Goal: Task Accomplishment & Management: Manage account settings

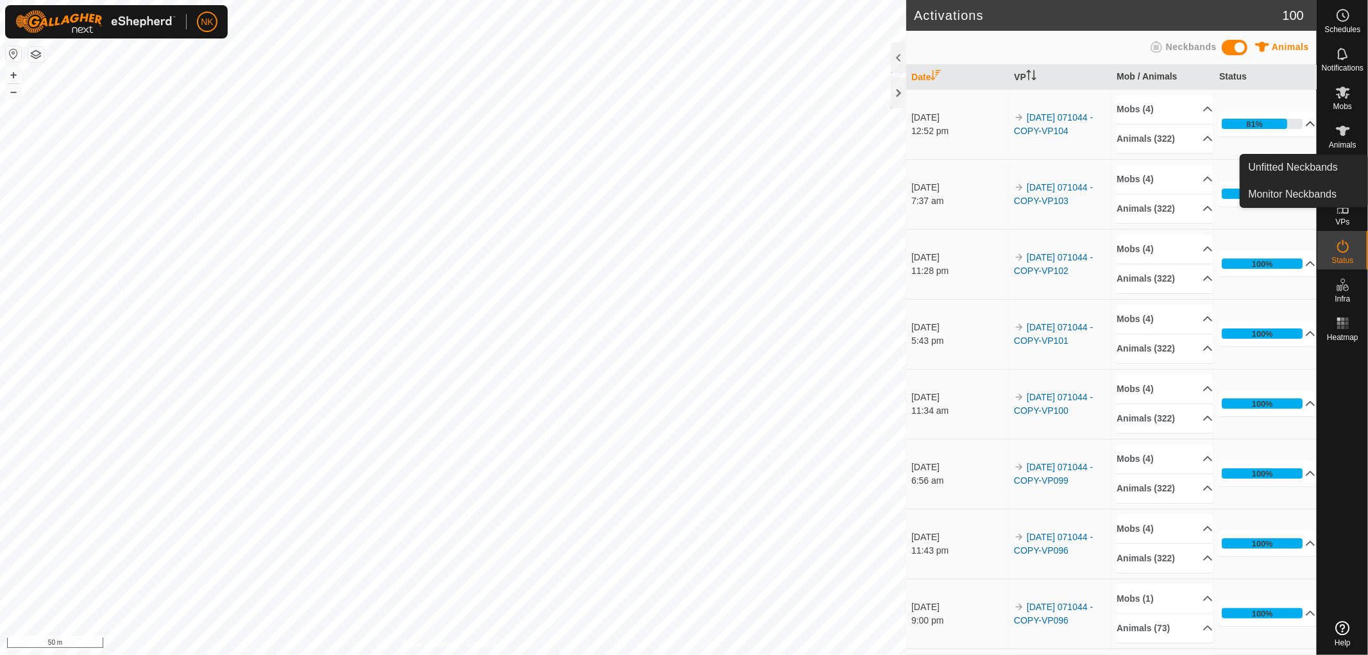
click at [1248, 122] on div "81%" at bounding box center [1255, 124] width 17 height 12
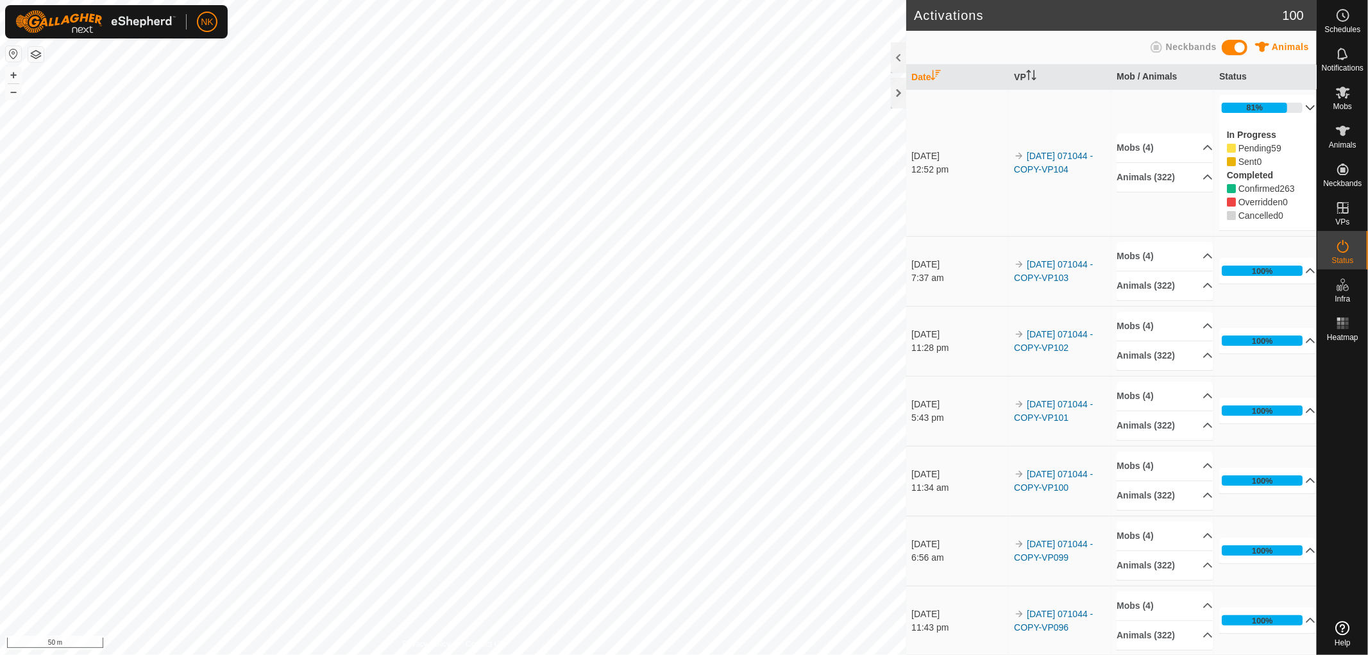
click at [1242, 104] on p-accordion-header "81%" at bounding box center [1268, 108] width 96 height 26
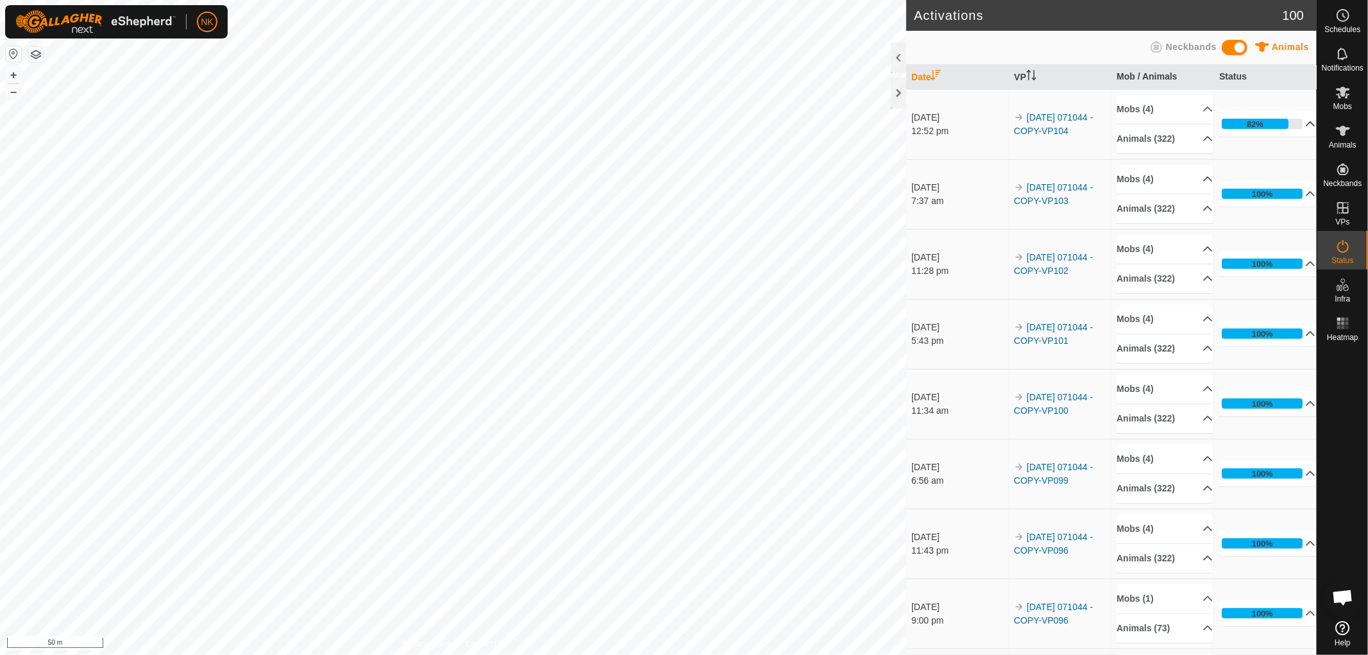
click at [1263, 124] on p-accordion-header "82%" at bounding box center [1268, 124] width 96 height 26
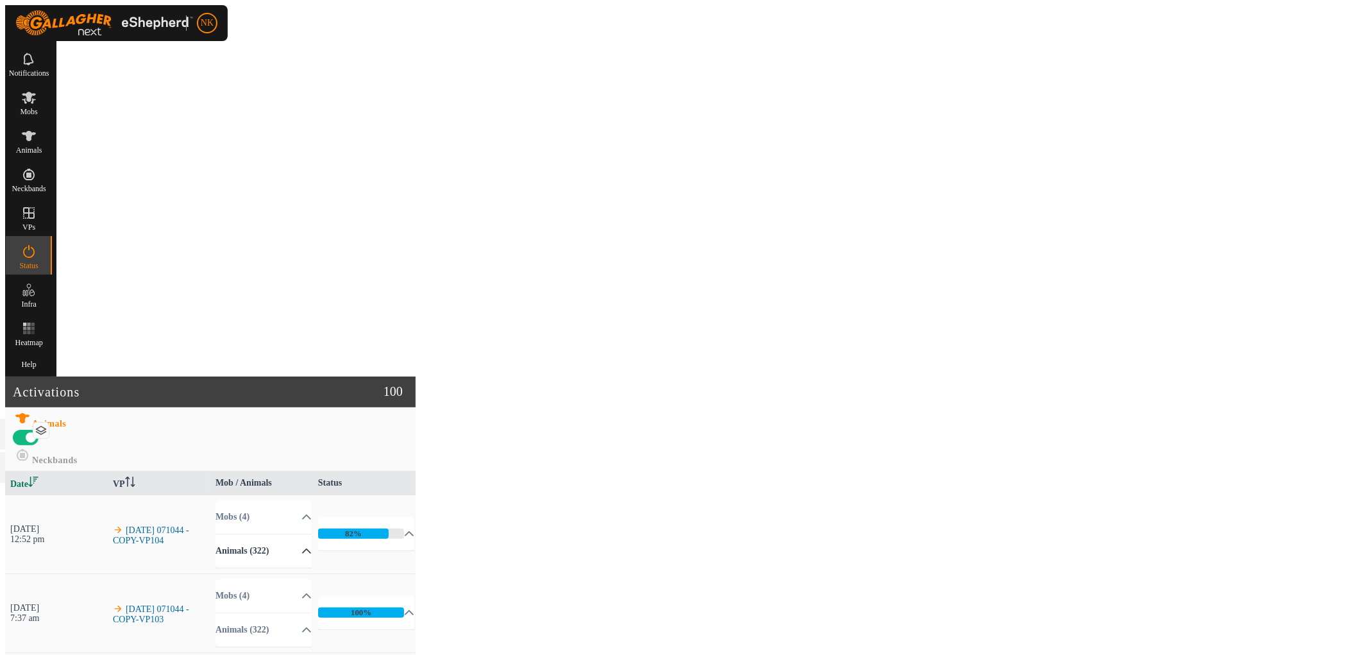
click at [312, 534] on p-accordion-header "Animals (322)" at bounding box center [264, 550] width 96 height 33
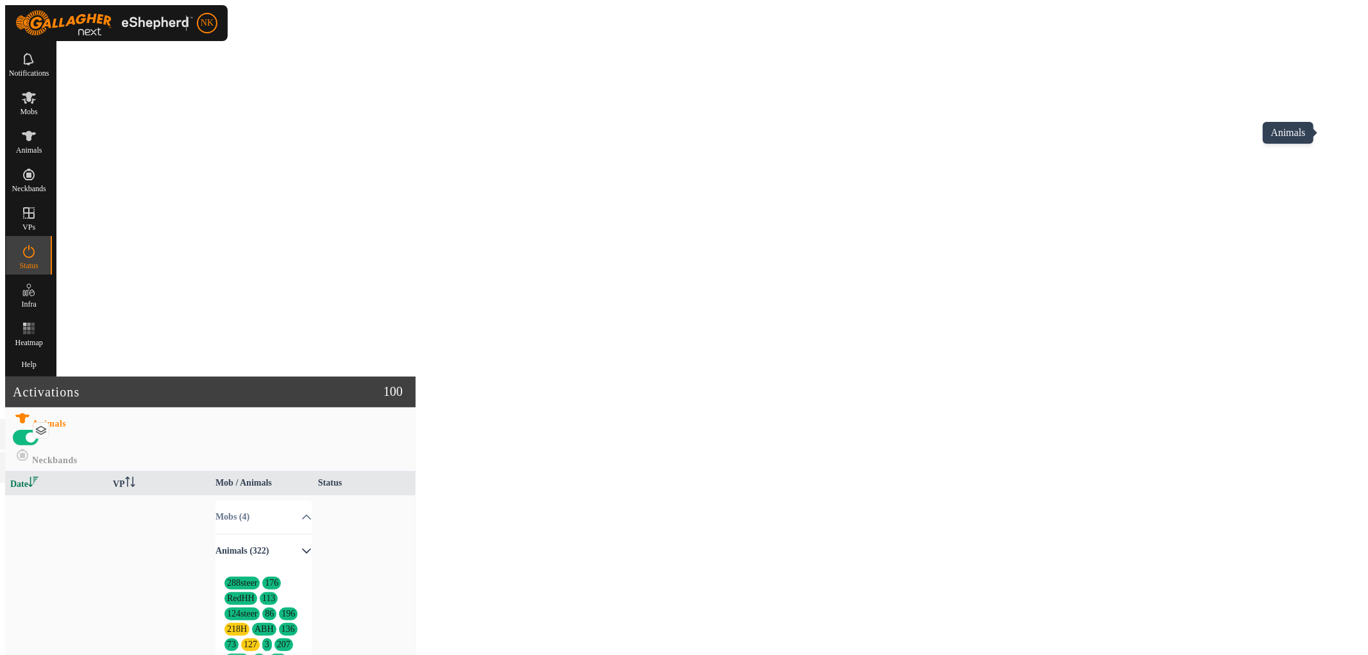
click at [36, 133] on icon at bounding box center [29, 136] width 14 height 10
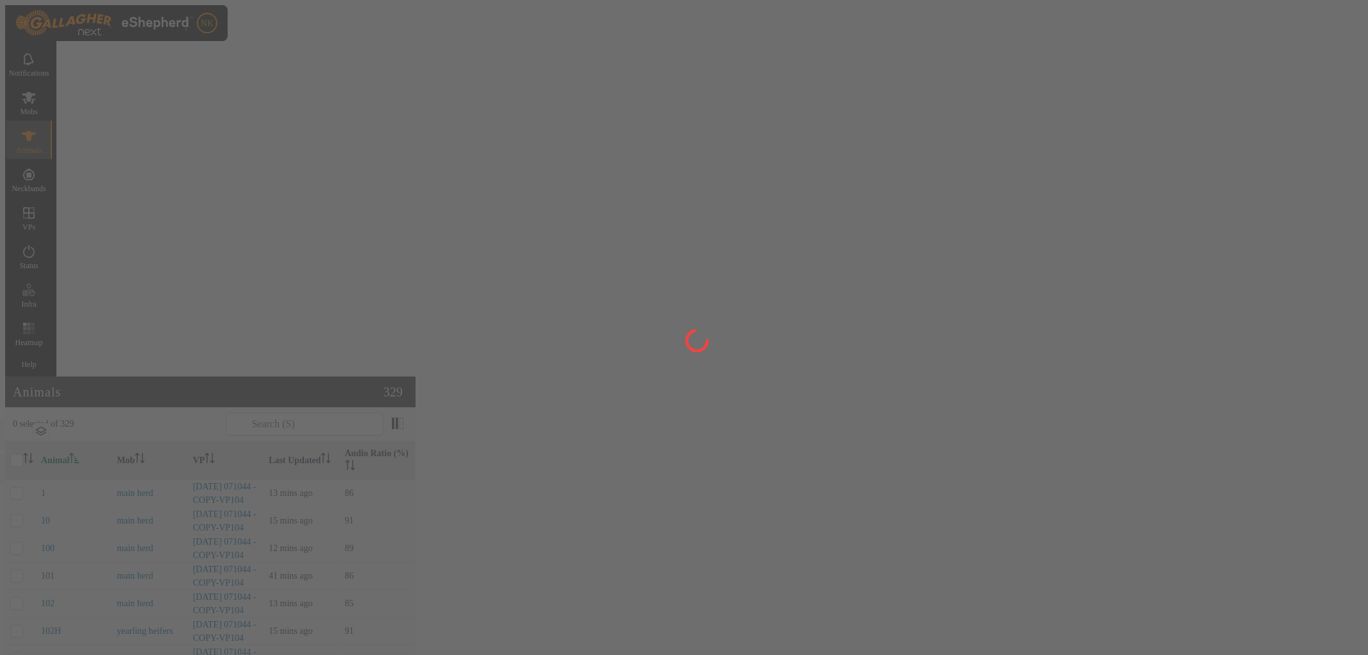
click at [1209, 47] on div at bounding box center [684, 327] width 1368 height 655
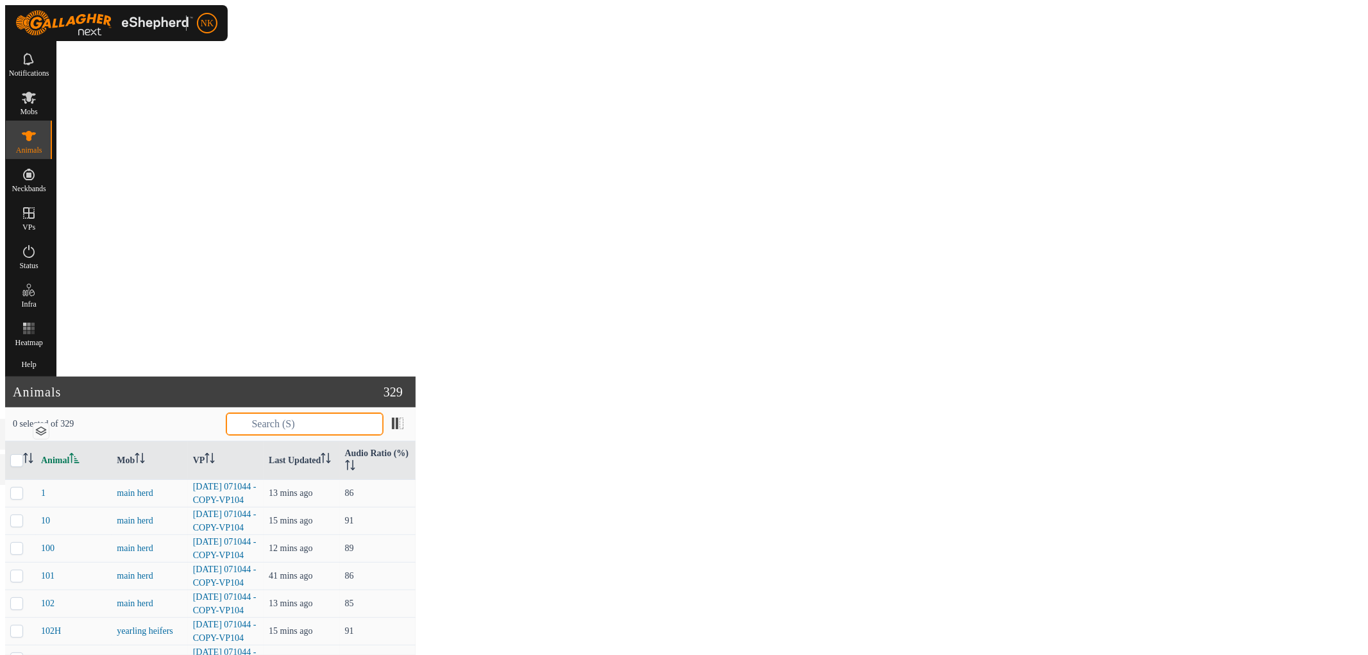
click at [384, 413] on input "text" at bounding box center [305, 424] width 158 height 23
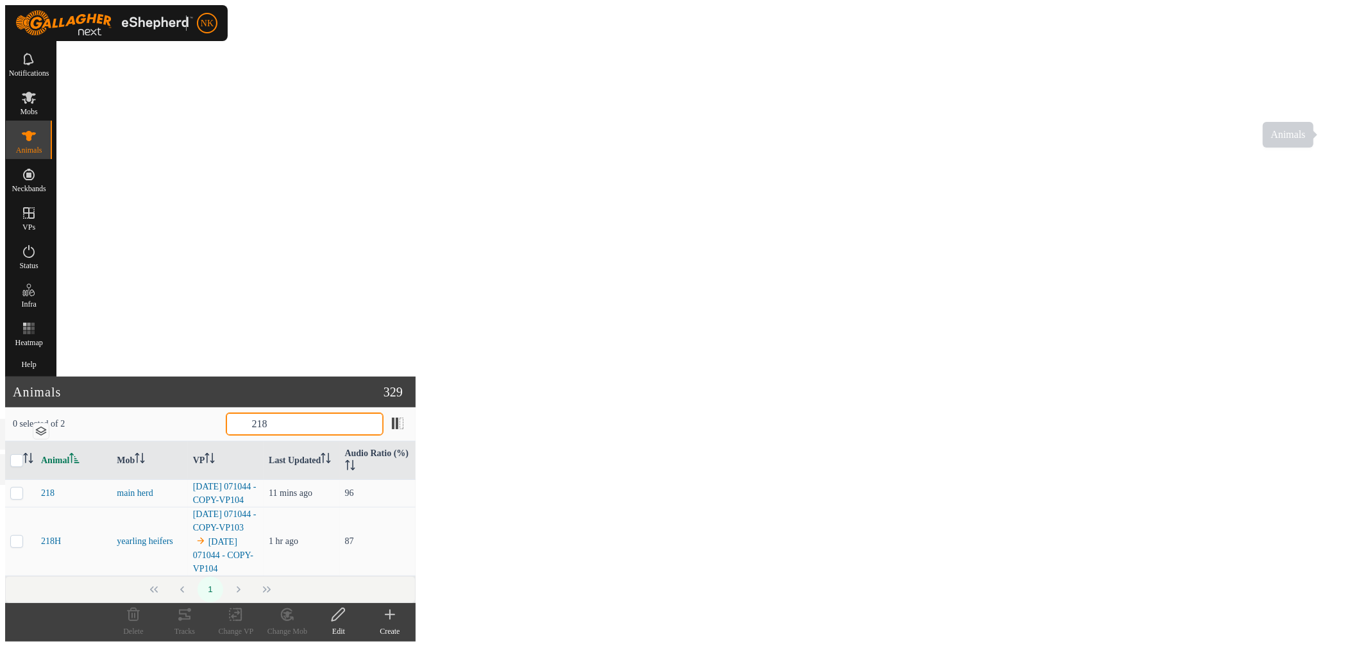
type input "218"
click at [253, 537] on link "[DATE] 071044 - COPY-VP104" at bounding box center [223, 555] width 60 height 37
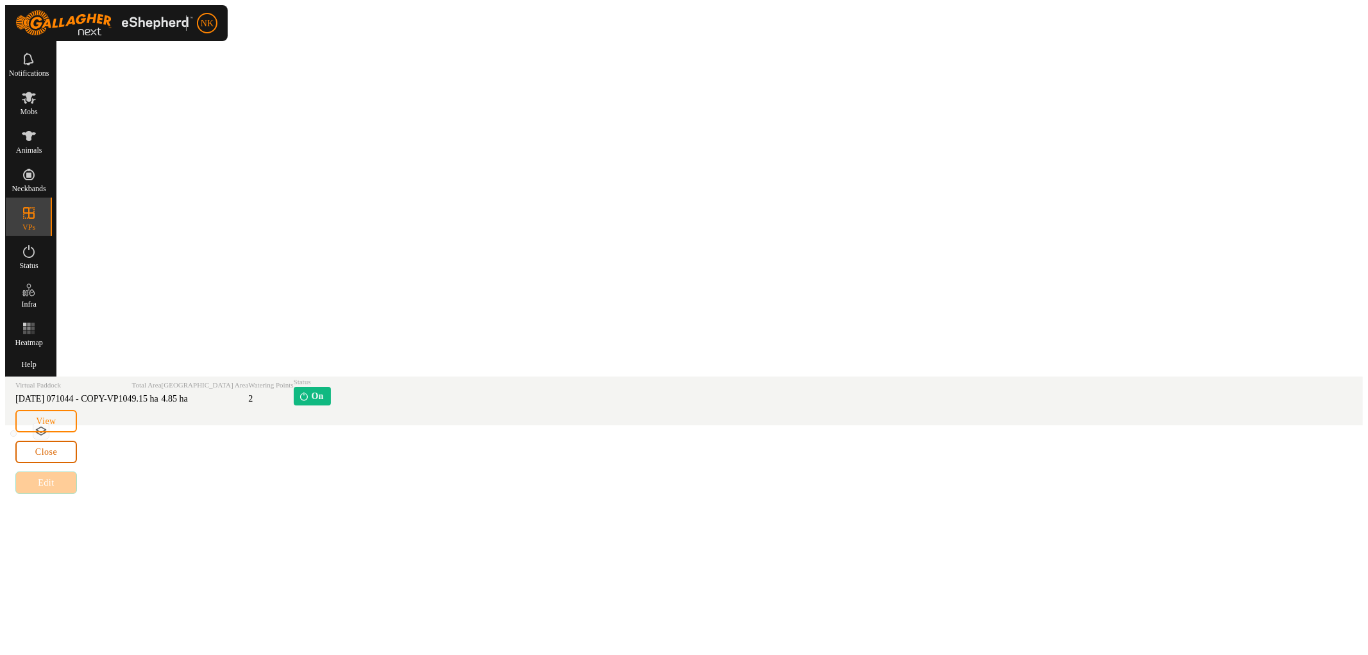
click at [57, 457] on span "Close" at bounding box center [46, 452] width 22 height 10
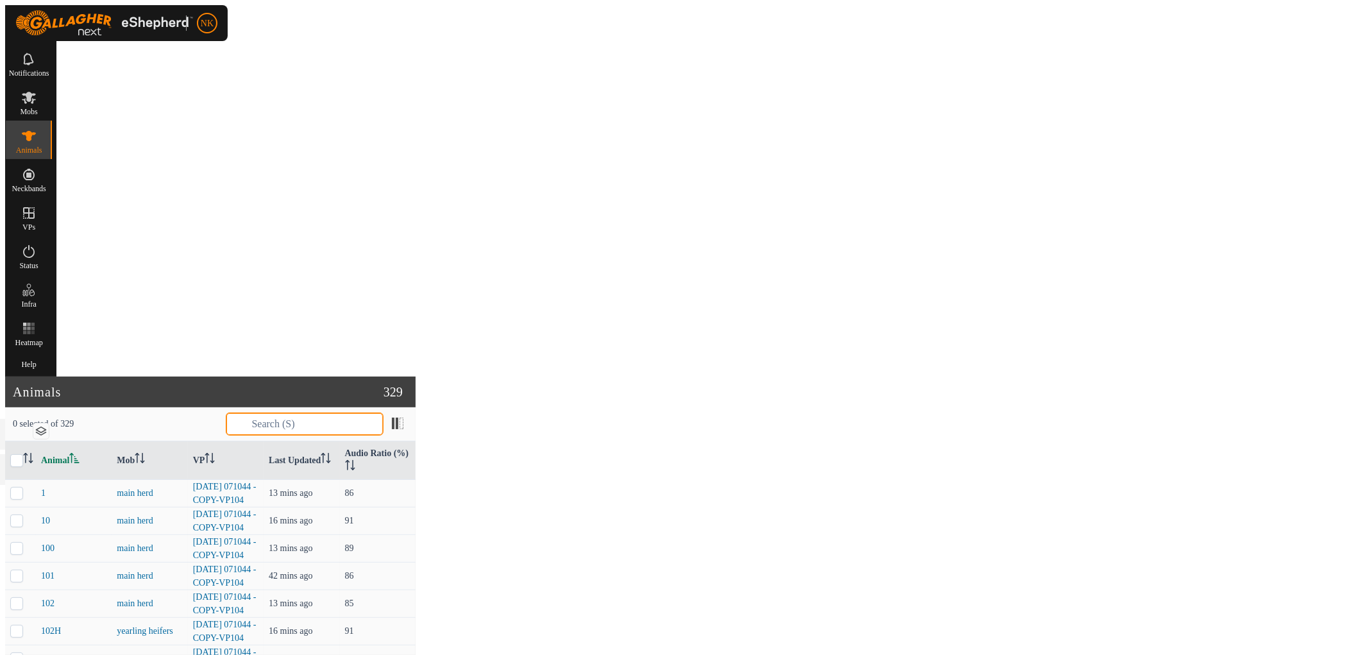
click at [384, 413] on input "text" at bounding box center [305, 424] width 158 height 23
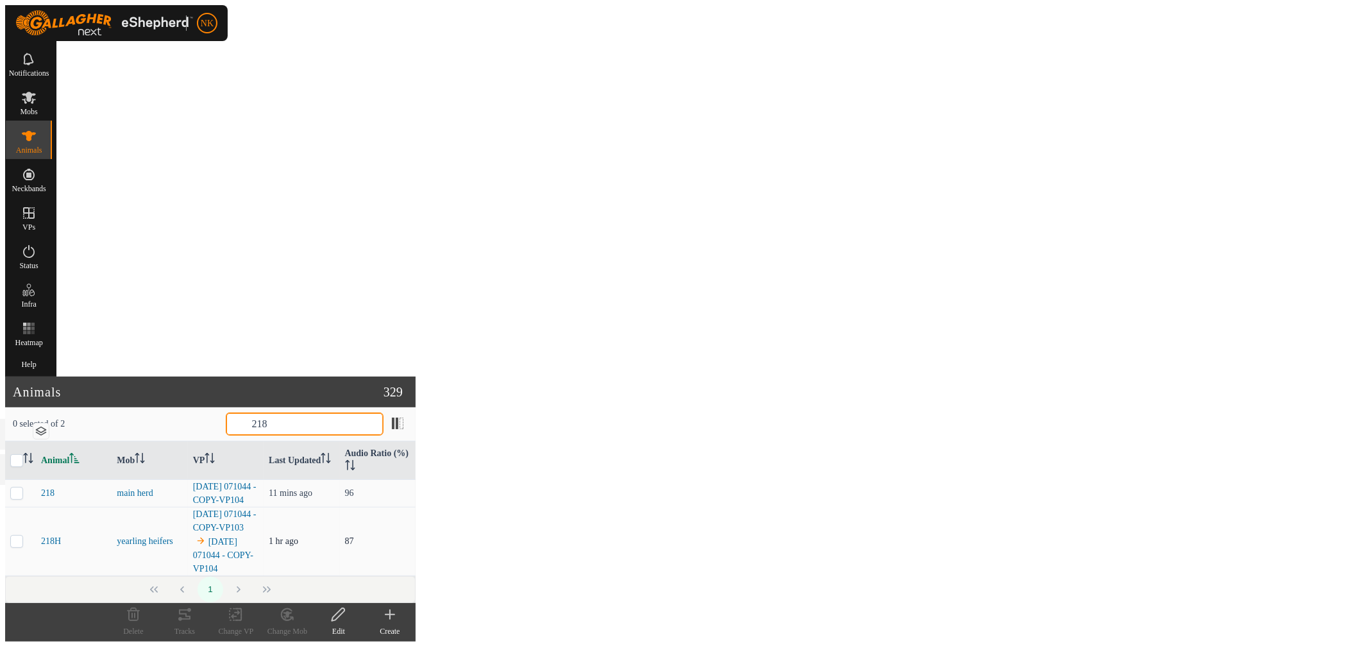
type input "218"
click at [36, 507] on td at bounding box center [20, 541] width 31 height 69
checkbox input "true"
click at [416, 407] on div "1 selected of 2 218 Animal Mob VP Last Updated Audio Ratio (%) 218 main herd [D…" at bounding box center [210, 505] width 411 height 196
click at [339, 441] on th "Last Updated" at bounding box center [302, 460] width 76 height 38
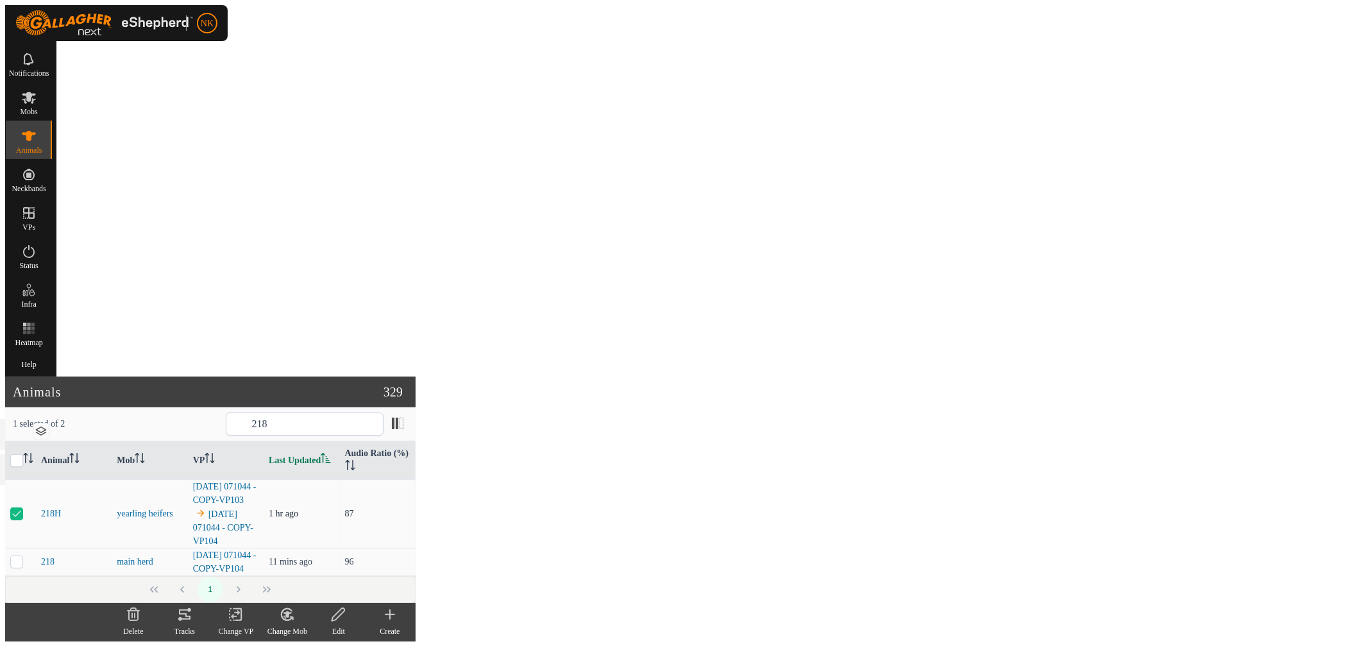
click at [23, 509] on p-checkbox at bounding box center [16, 514] width 13 height 10
checkbox input "false"
click at [339, 441] on th "Last Updated" at bounding box center [302, 460] width 76 height 38
click at [384, 413] on input "218" at bounding box center [305, 424] width 158 height 23
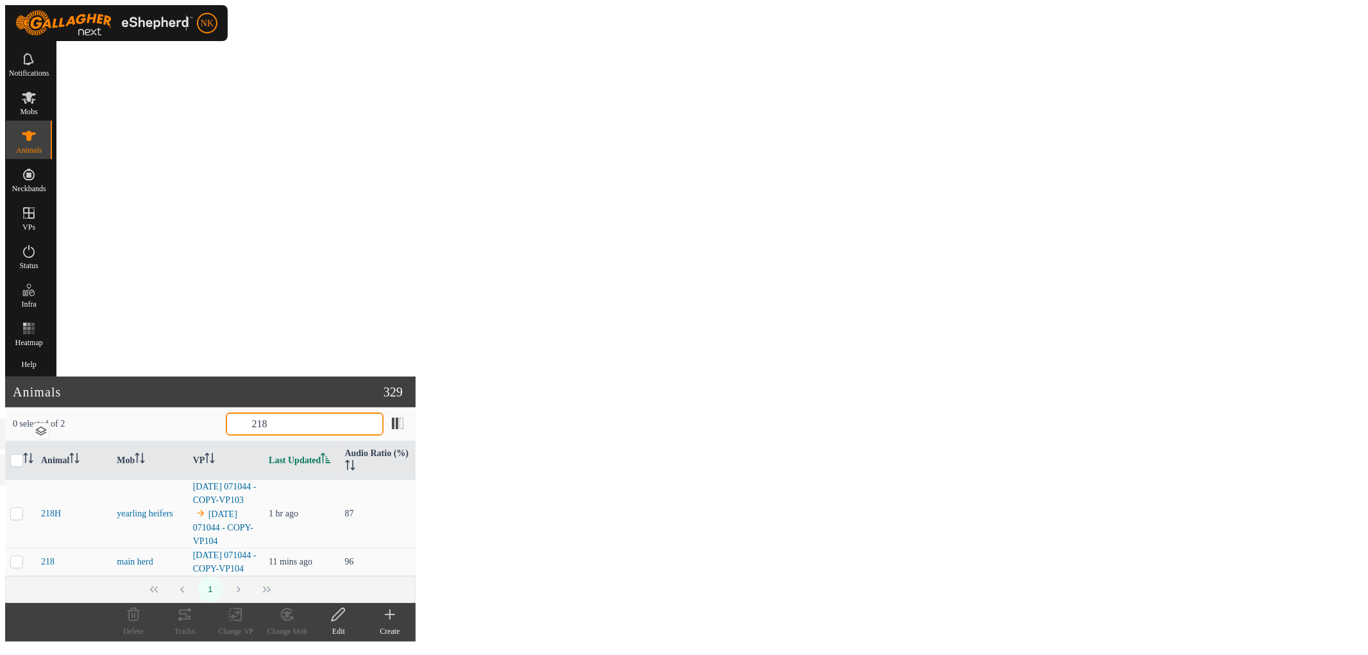
drag, startPoint x: 1168, startPoint y: 46, endPoint x: 1078, endPoint y: 46, distance: 89.8
click at [408, 411] on div "0 selected of 2 218" at bounding box center [210, 423] width 395 height 25
type input "0"
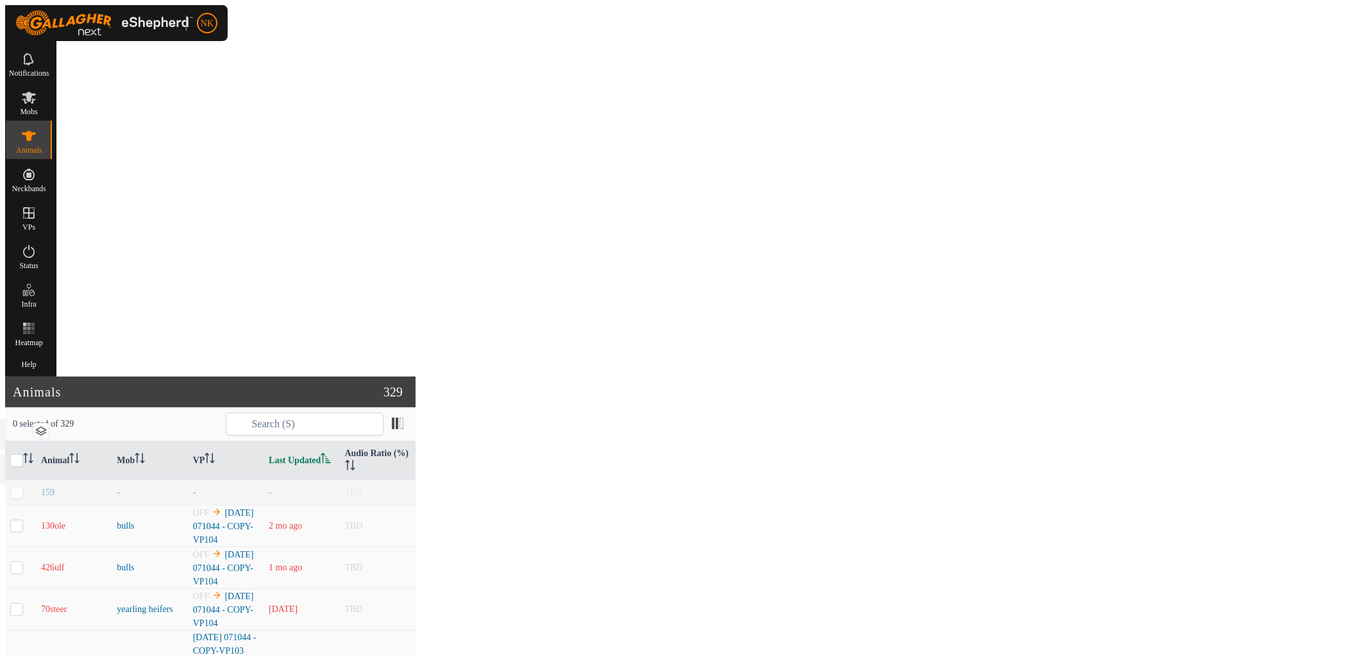
click at [339, 441] on th "Last Updated" at bounding box center [302, 460] width 76 height 38
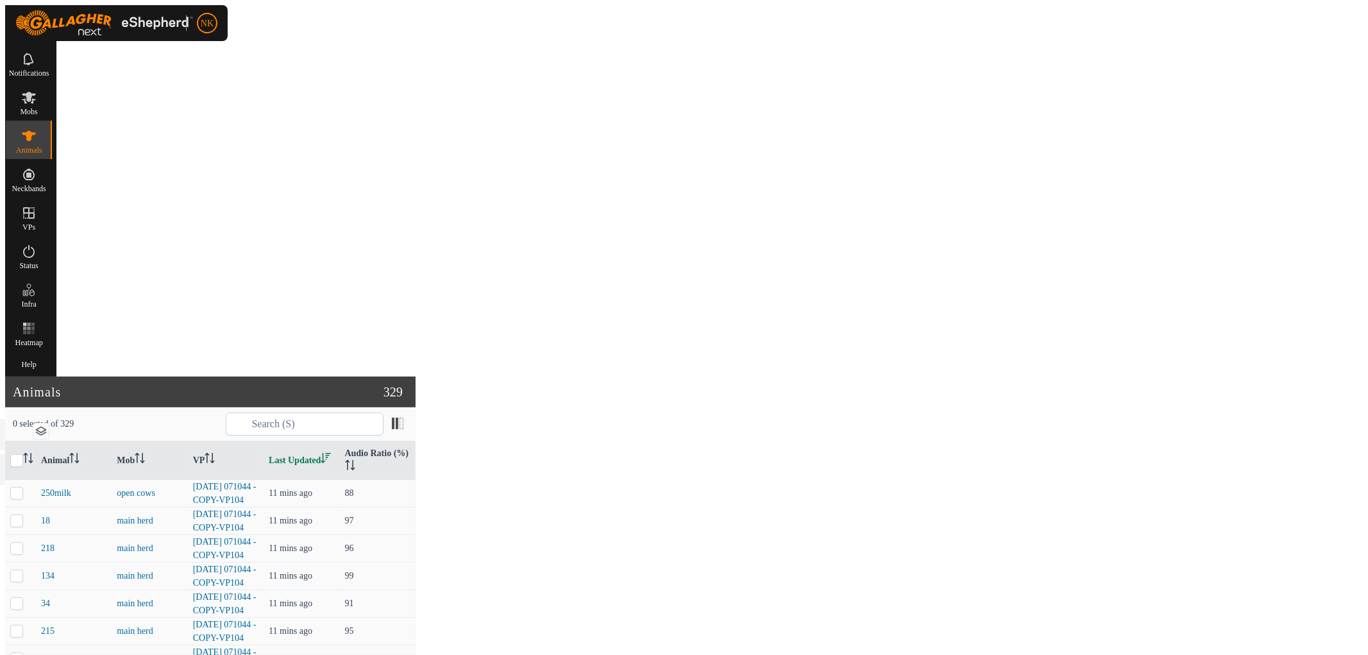
scroll to position [5774, 0]
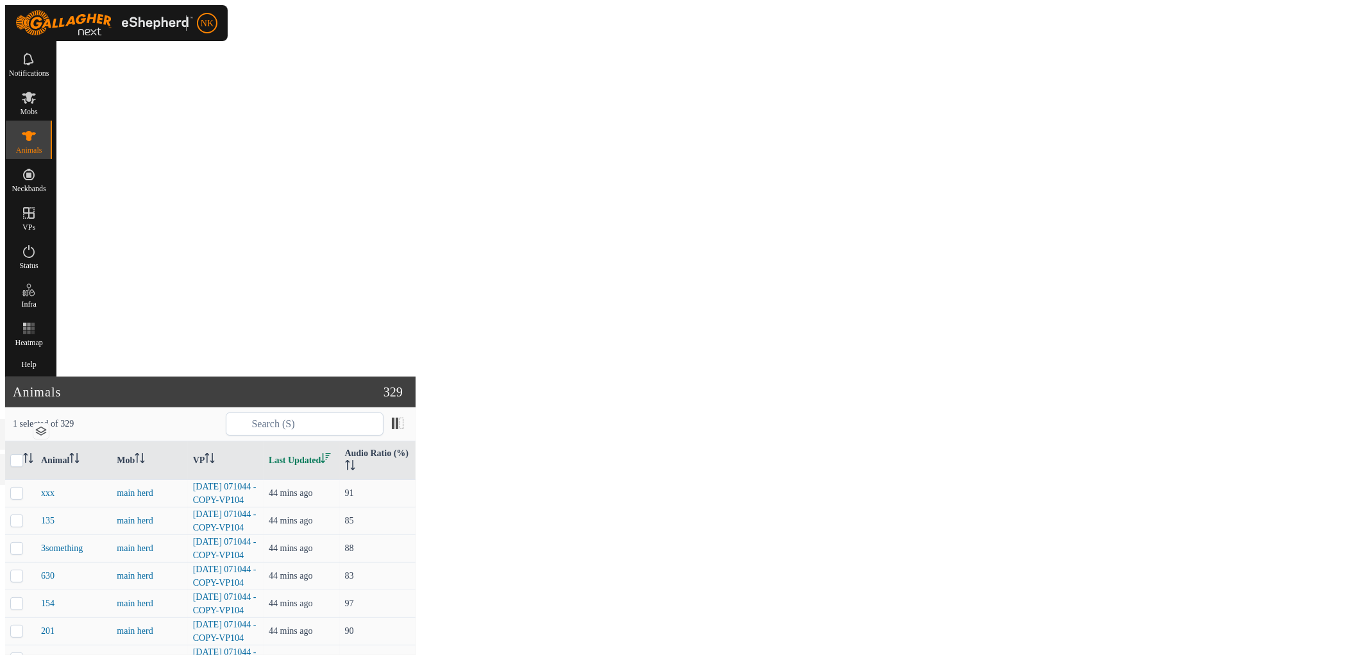
checkbox input "false"
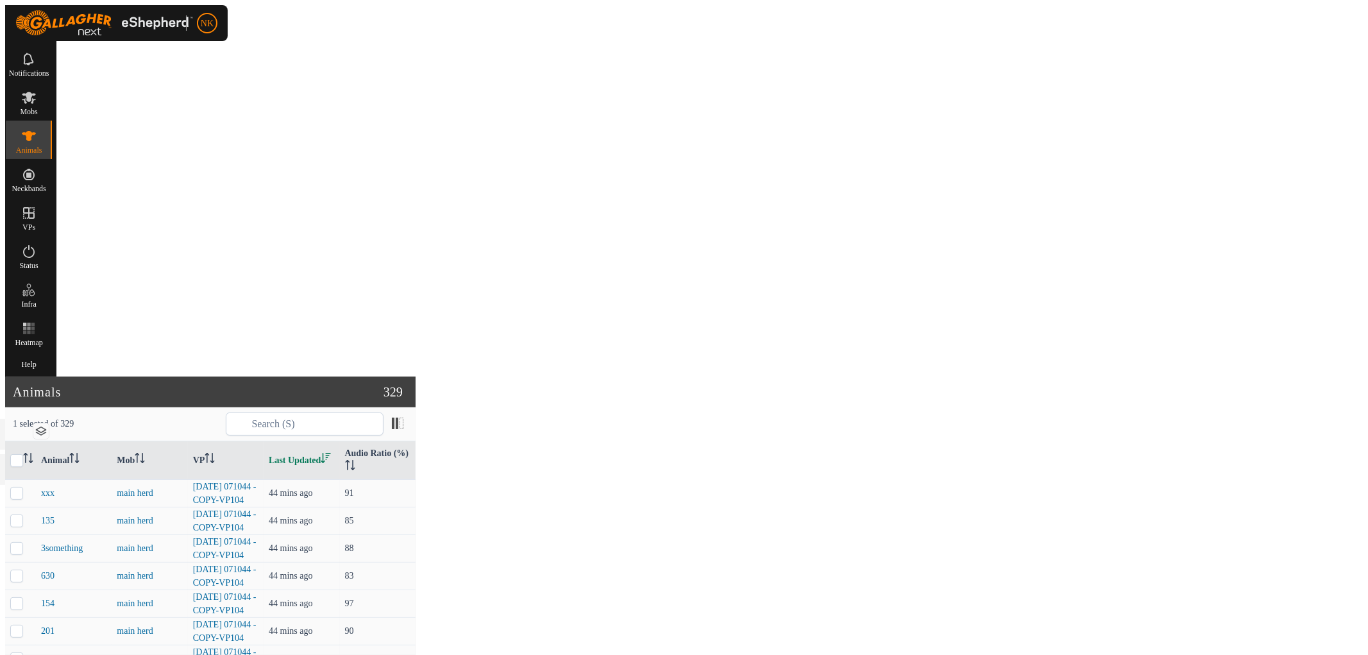
checkbox input "false"
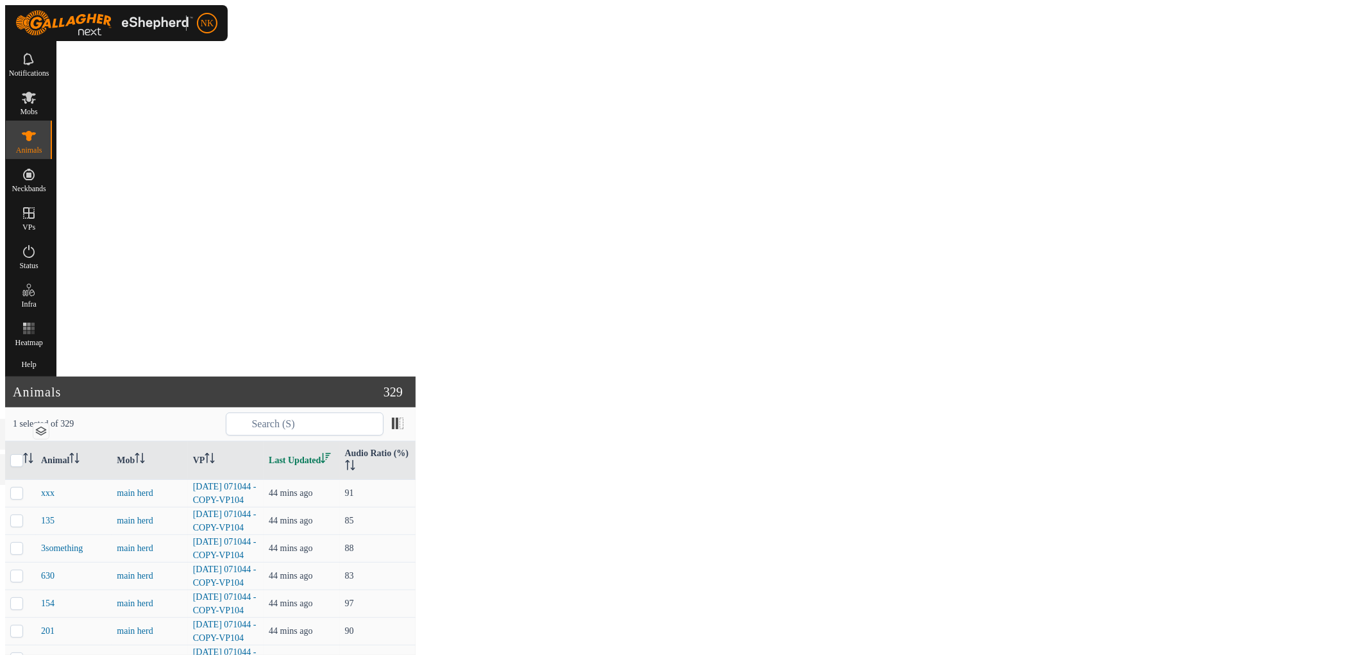
checkbox input "false"
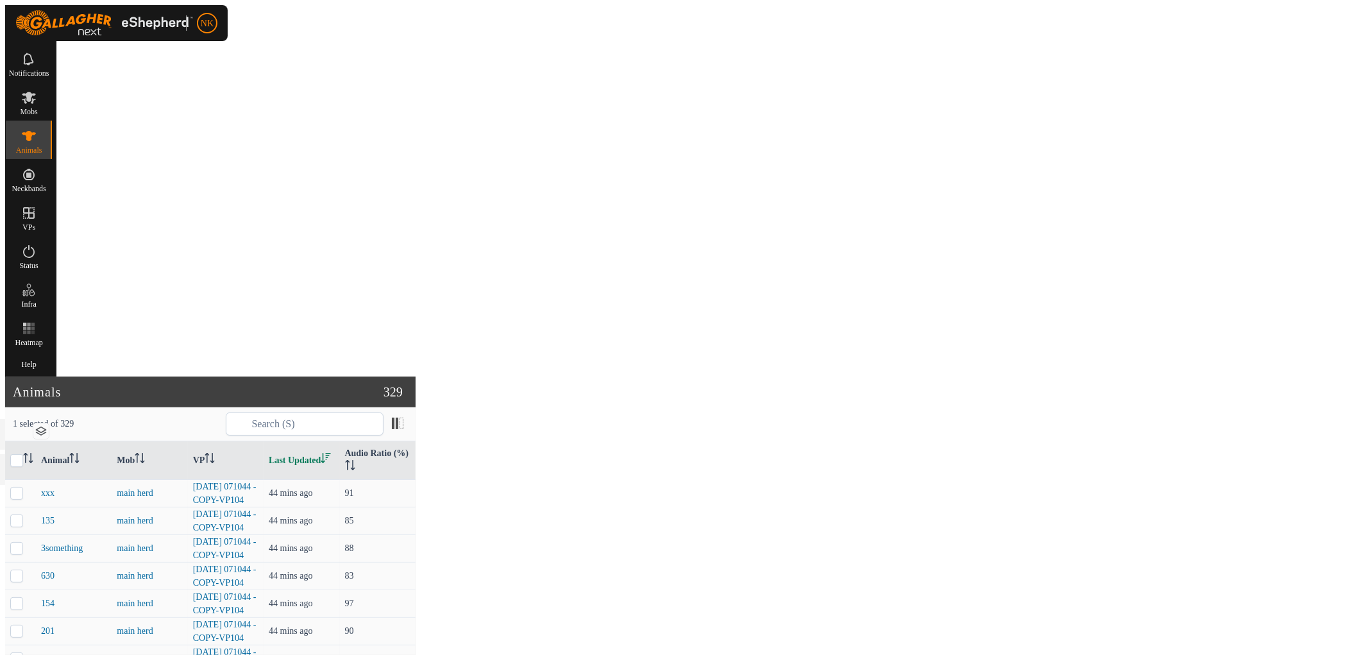
checkbox input "false"
checkbox input "true"
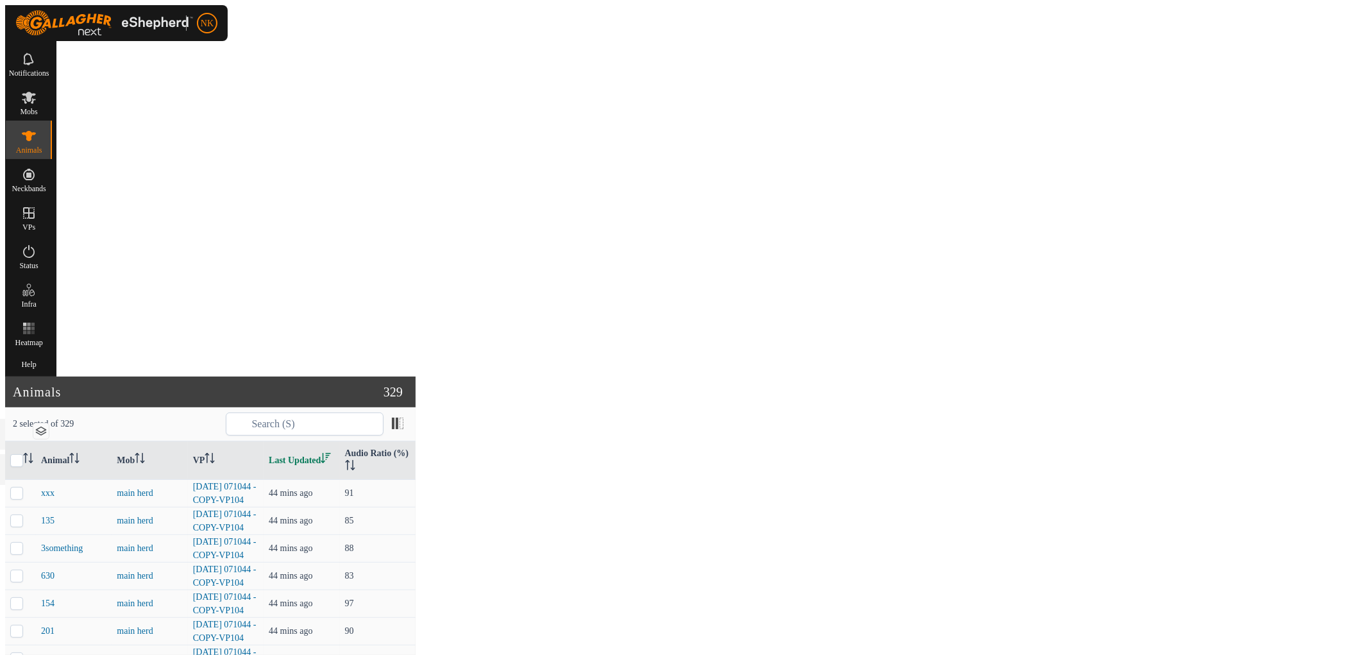
checkbox input "false"
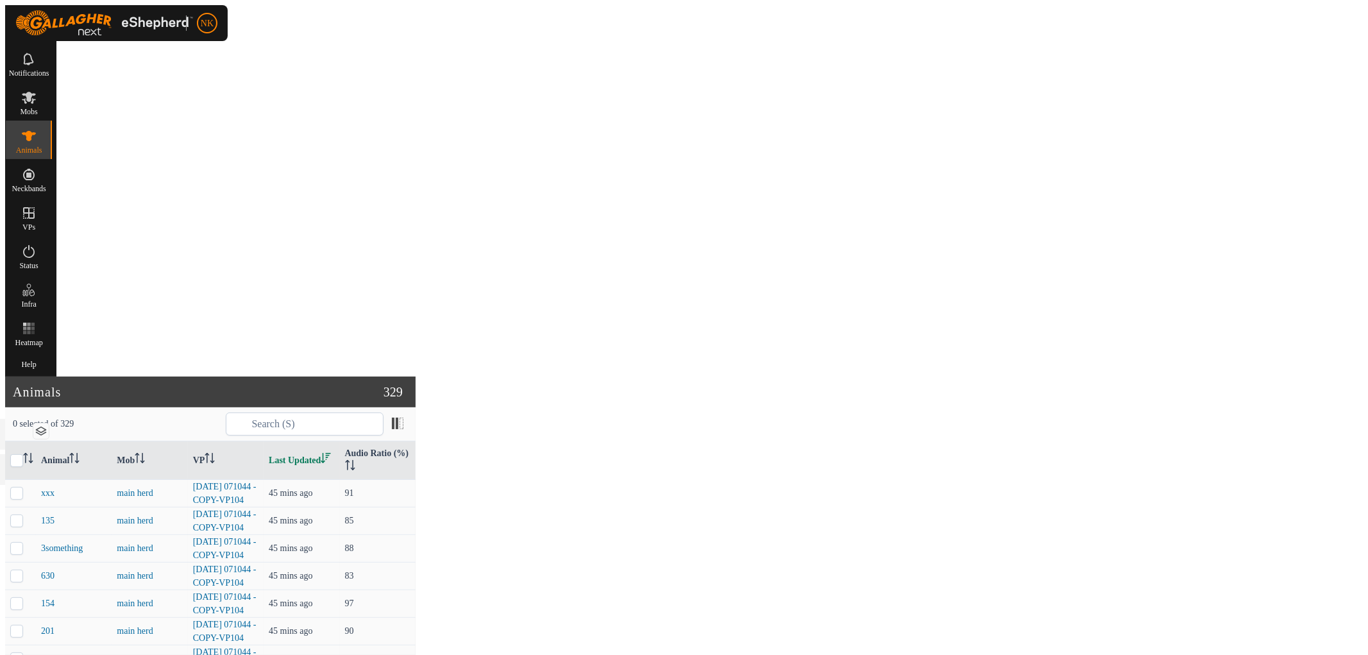
checkbox input "false"
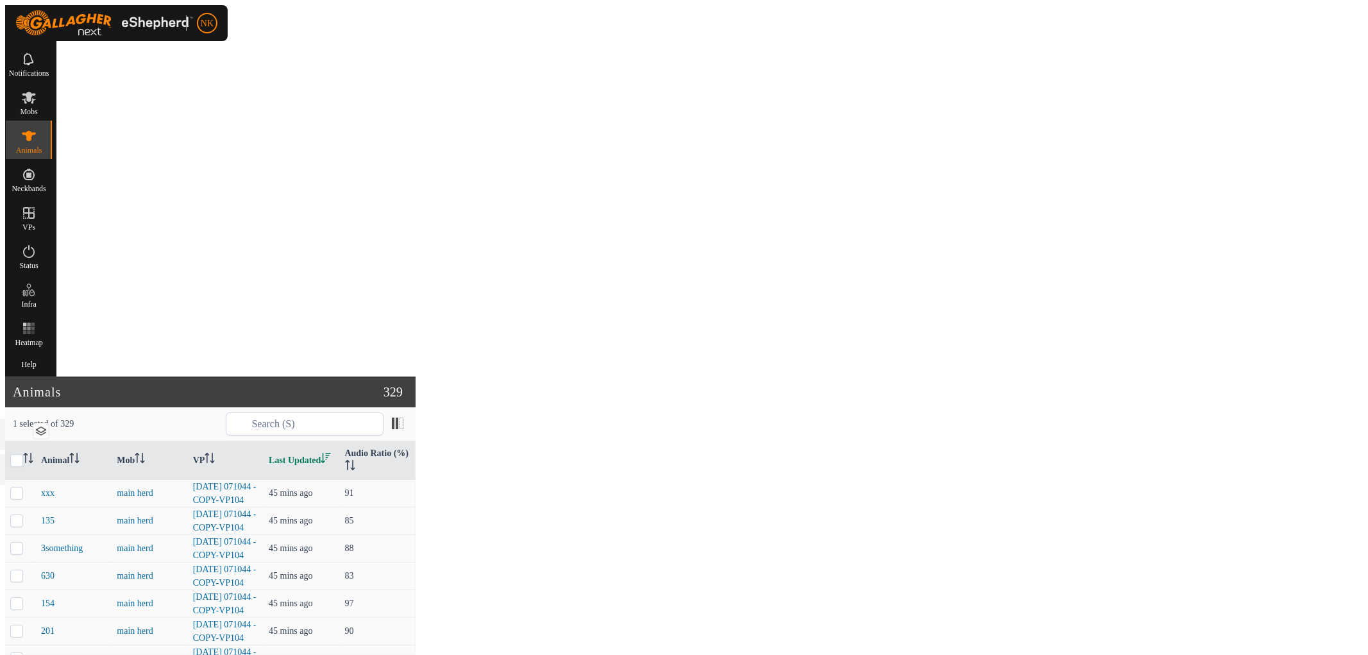
checkbox input "false"
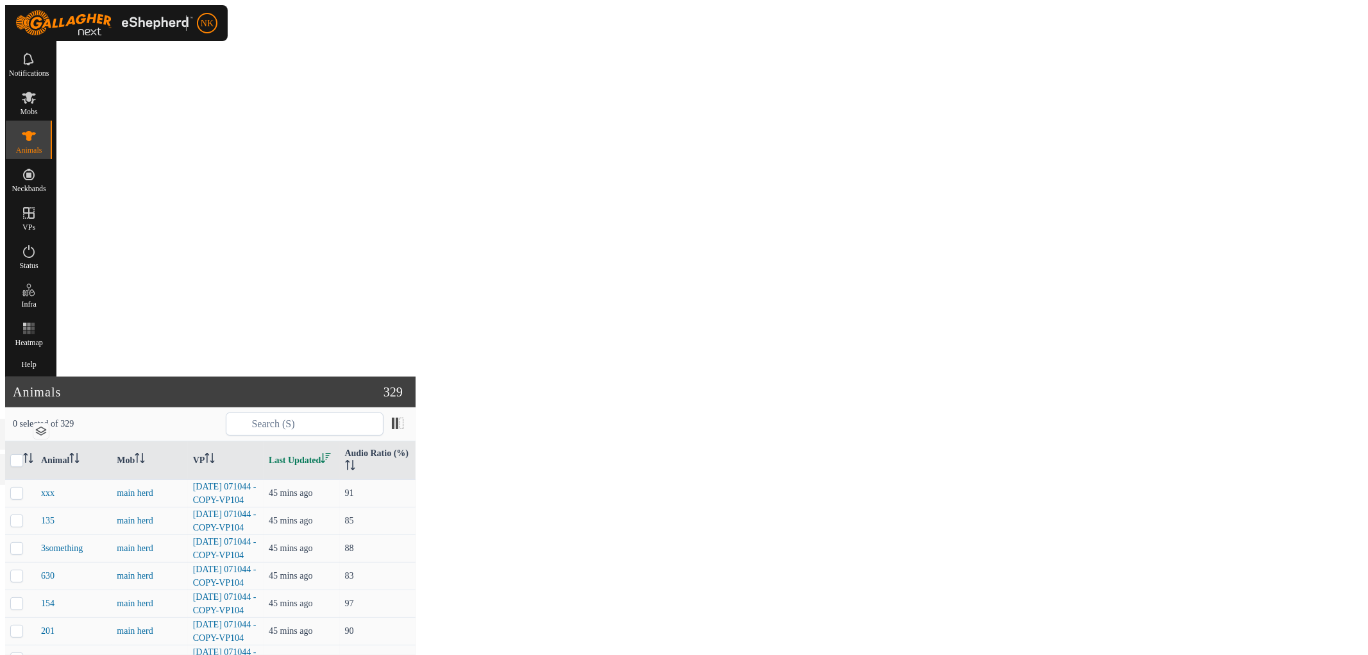
checkbox input "true"
checkbox input "false"
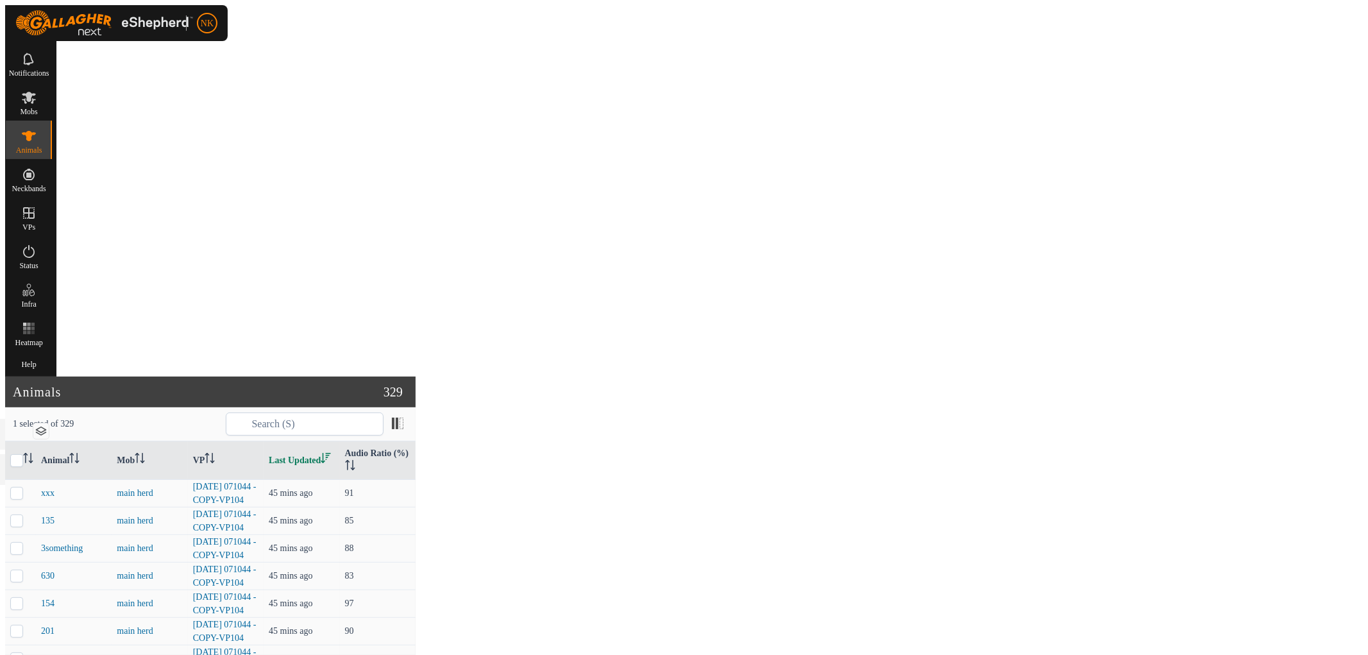
checkbox input "false"
checkbox input "true"
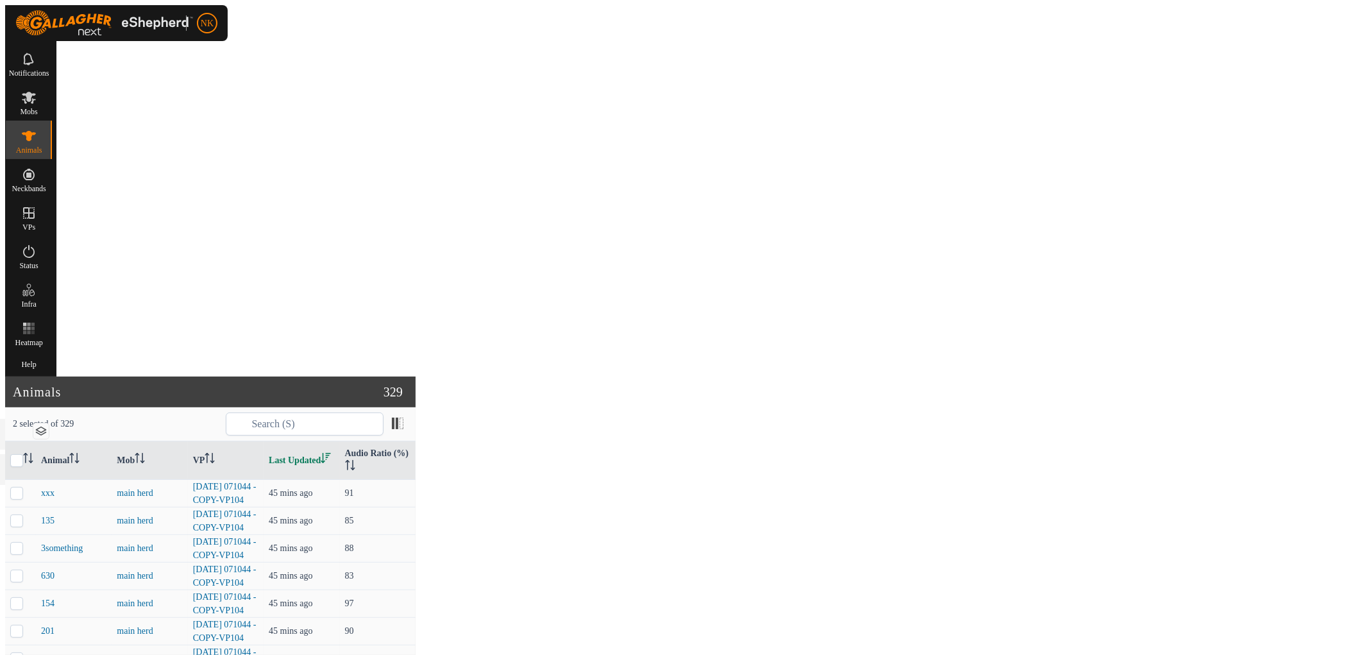
checkbox input "false"
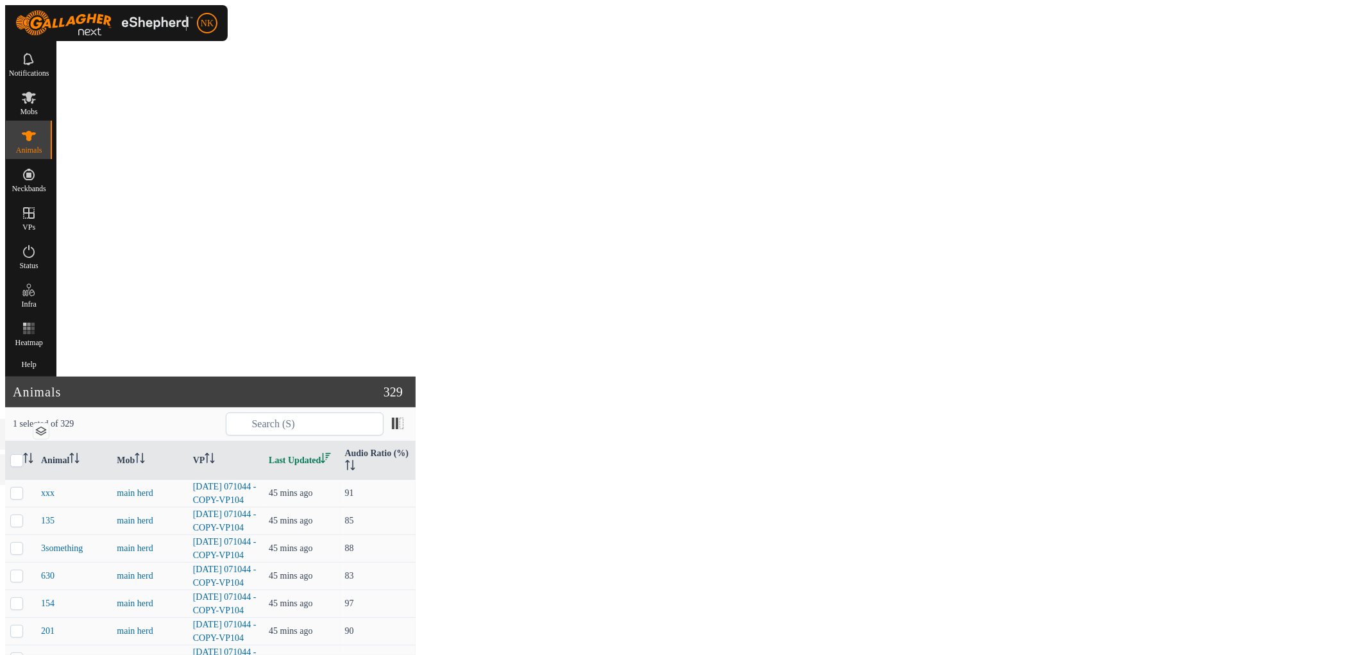
checkbox input "false"
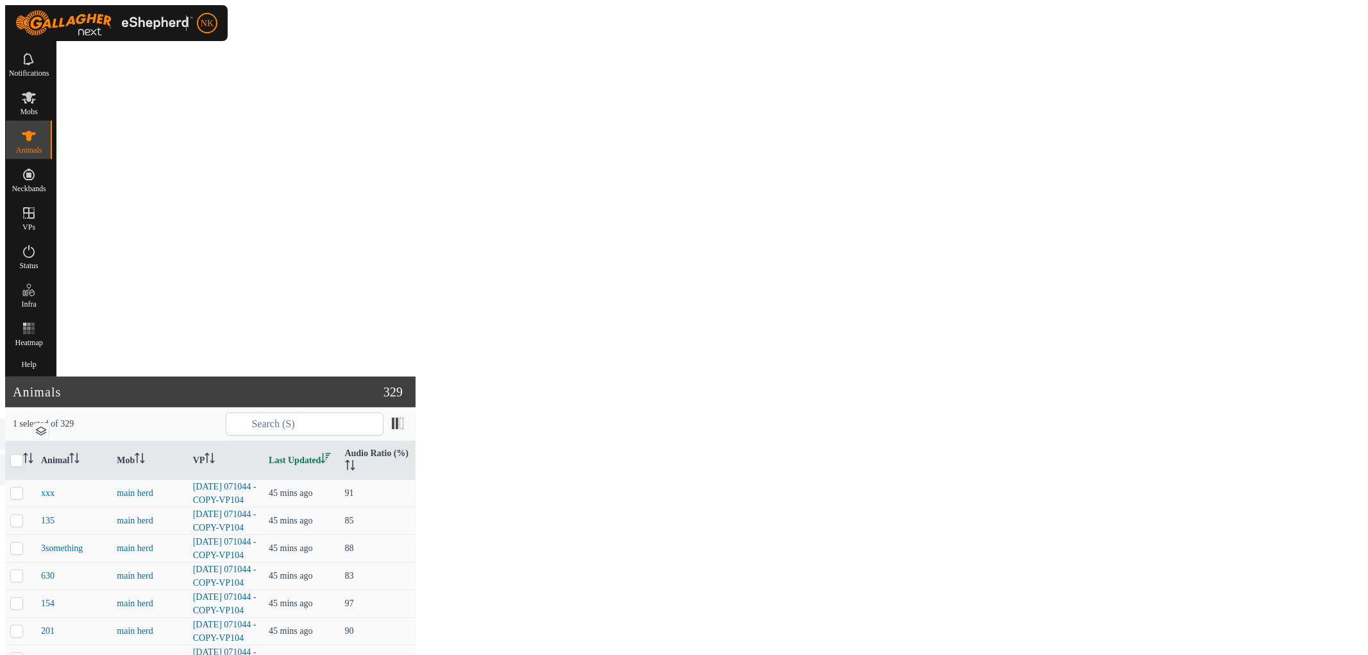
checkbox input "false"
